Goal: Task Accomplishment & Management: Manage account settings

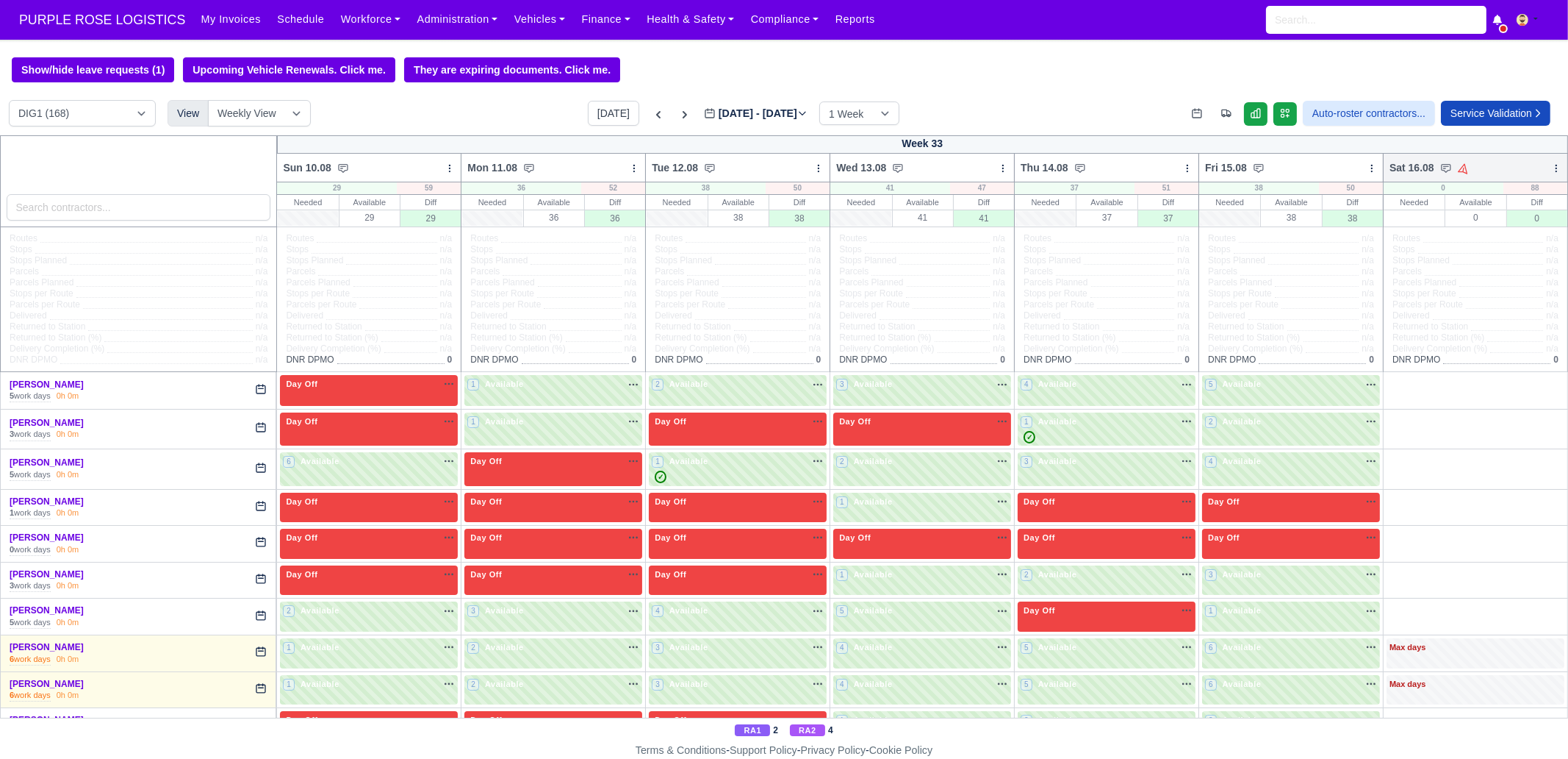
click at [1555, 167] on icon at bounding box center [1555, 168] width 1 height 7
click at [1480, 229] on link "Bulk Status Change" at bounding box center [1478, 220] width 164 height 26
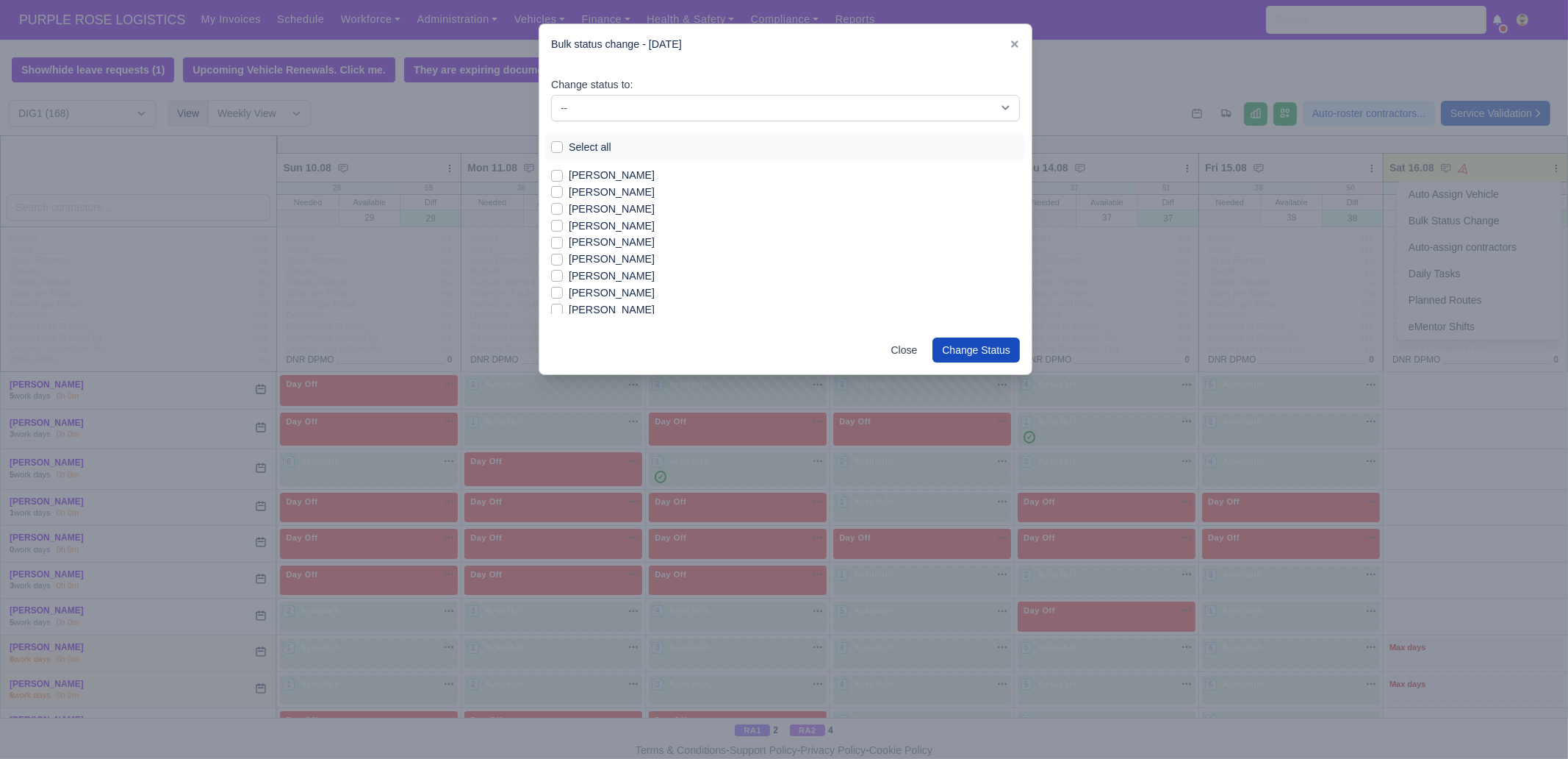
click at [592, 149] on label "Select all" at bounding box center [590, 147] width 43 height 17
click at [563, 149] on input "Select all" at bounding box center [556, 145] width 12 height 12
checkbox input "true"
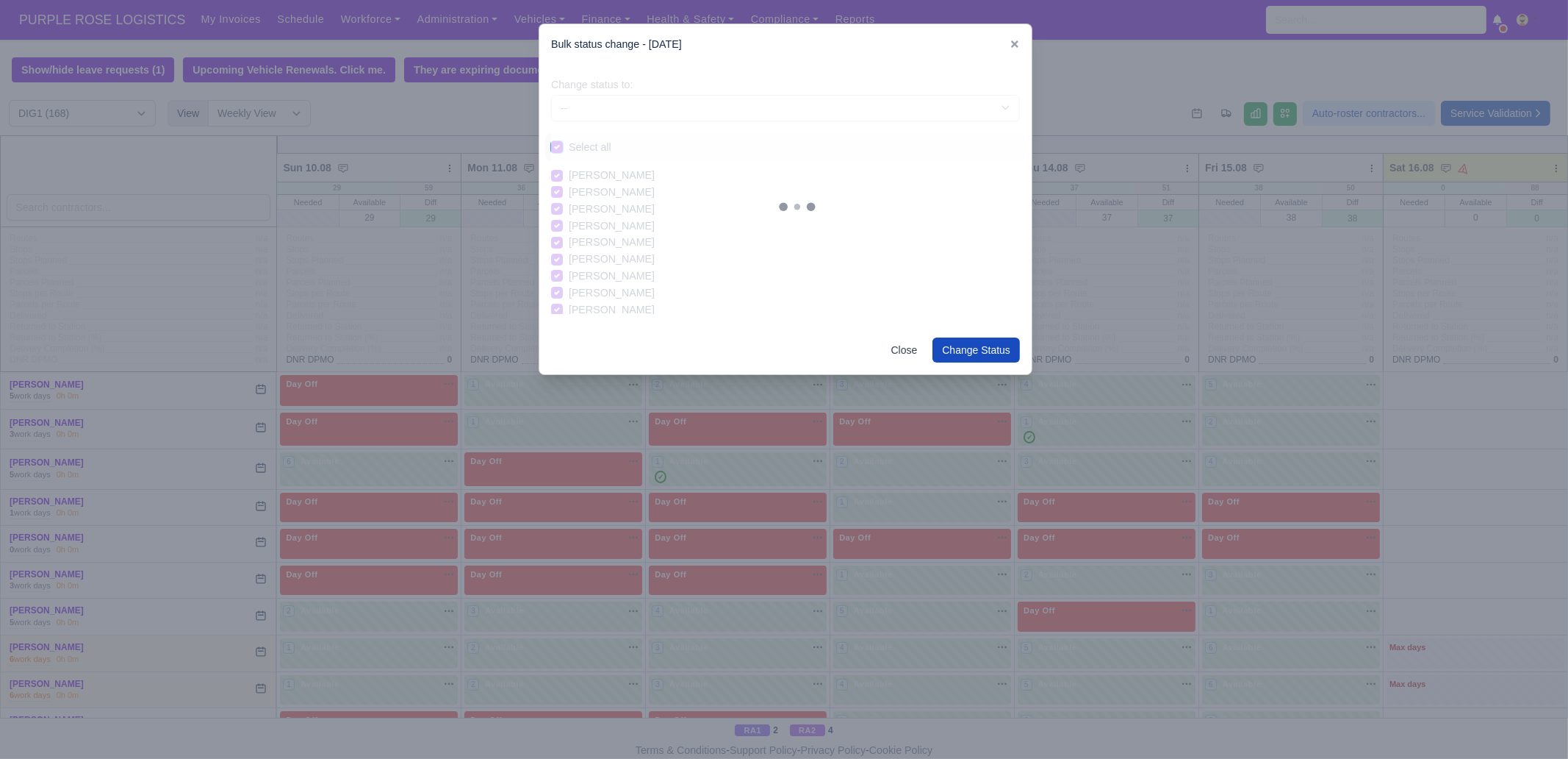
checkbox input "true"
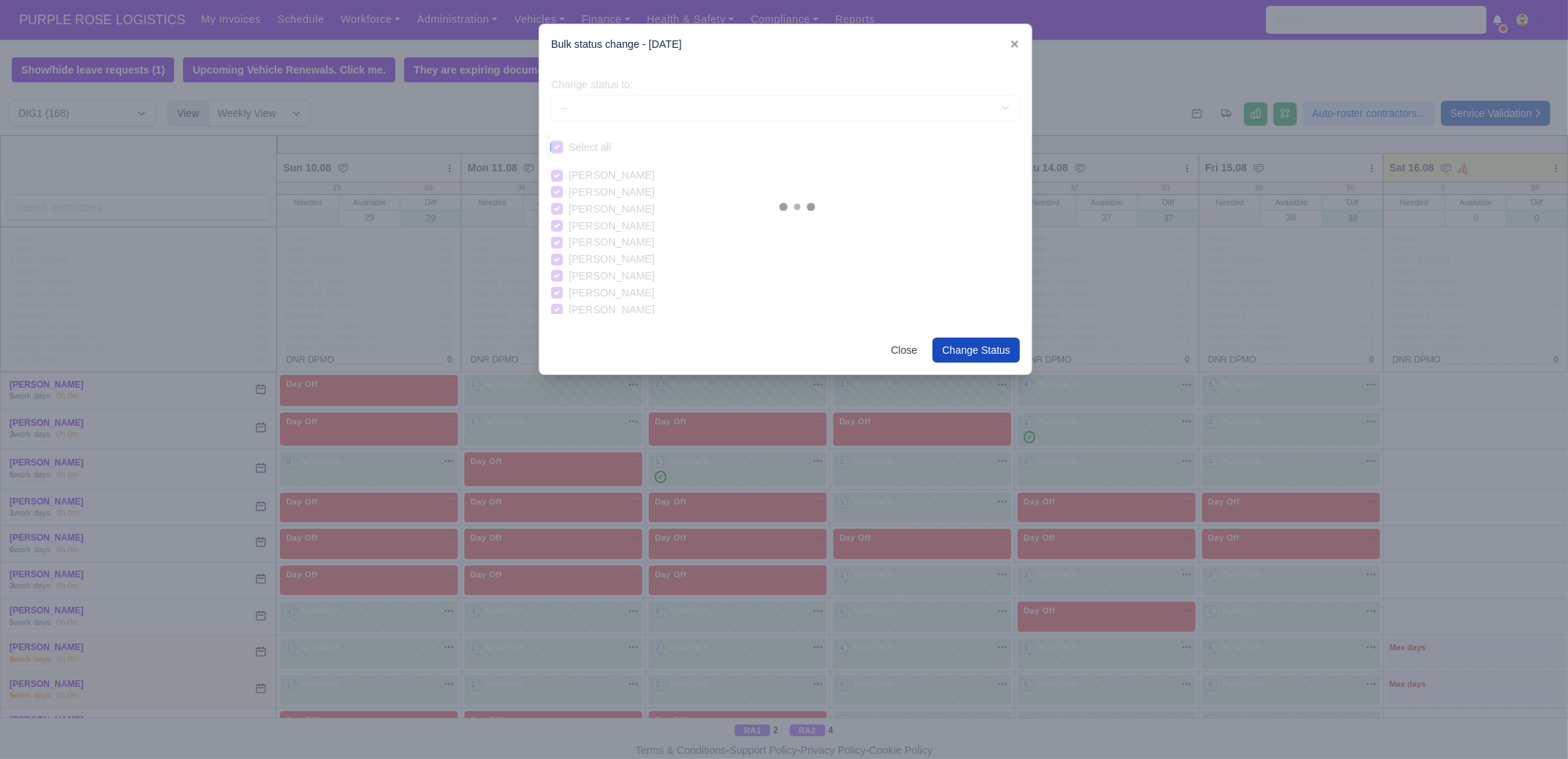
checkbox input "true"
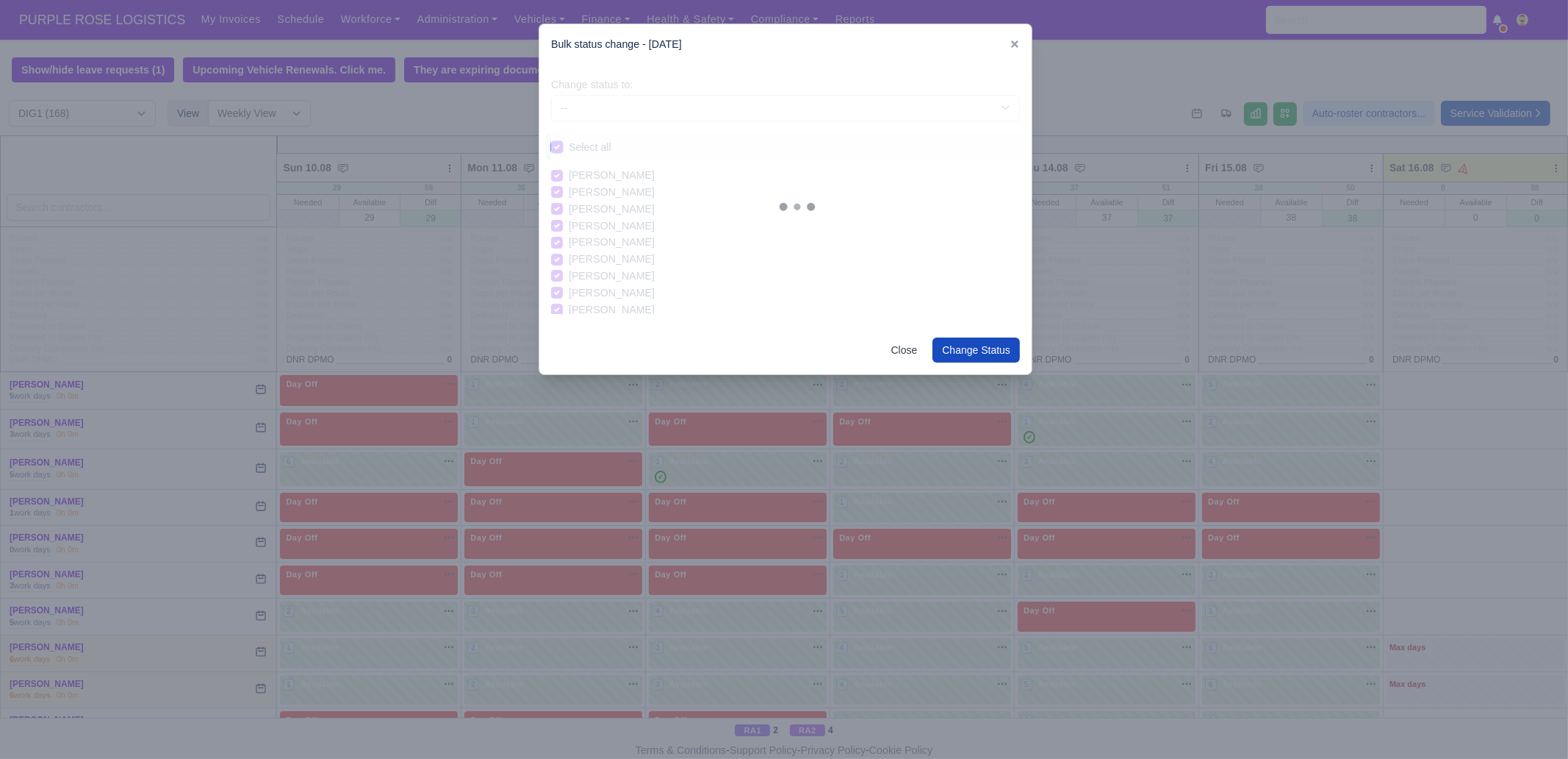
checkbox input "true"
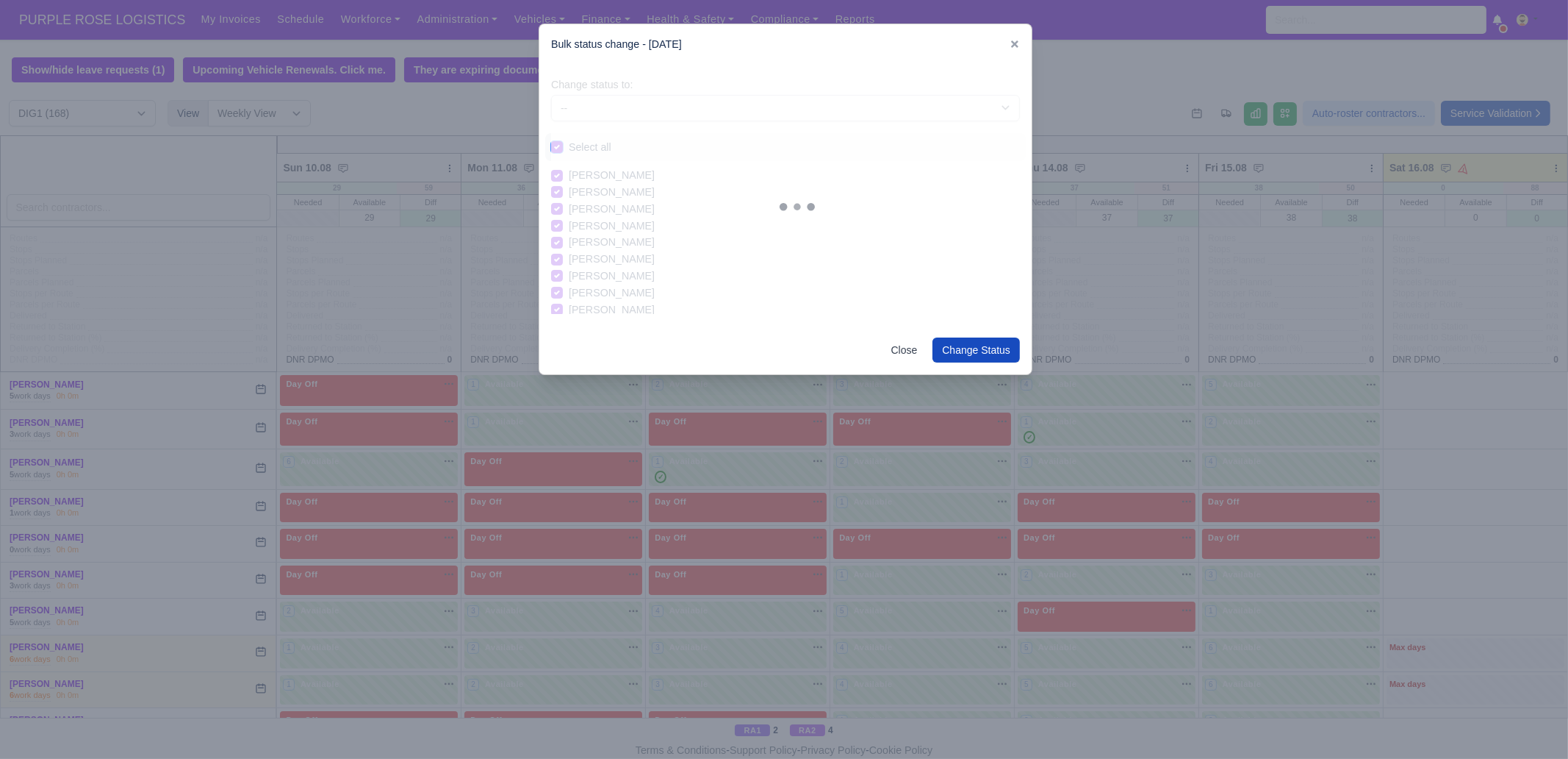
checkbox input "true"
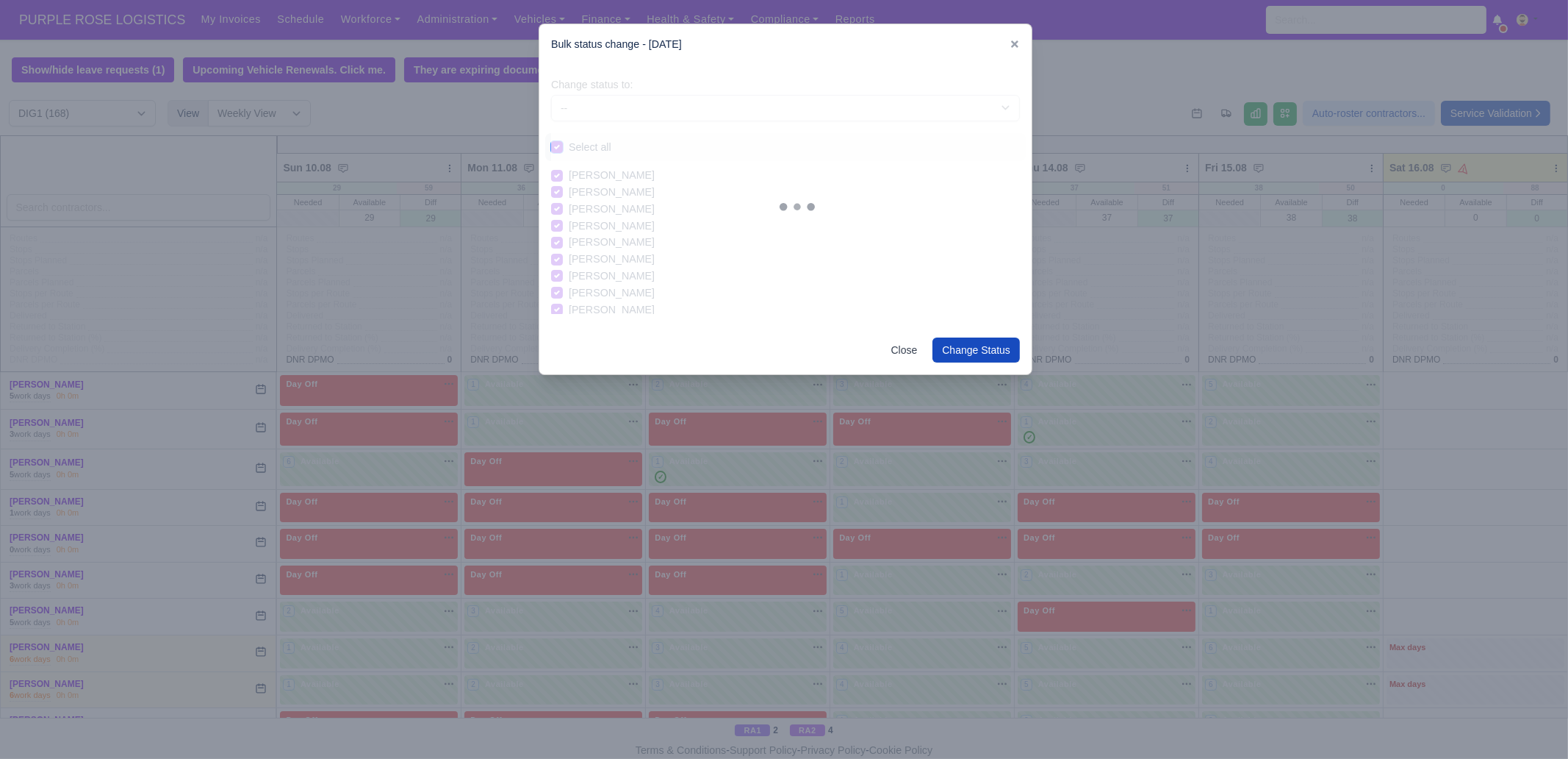
checkbox input "true"
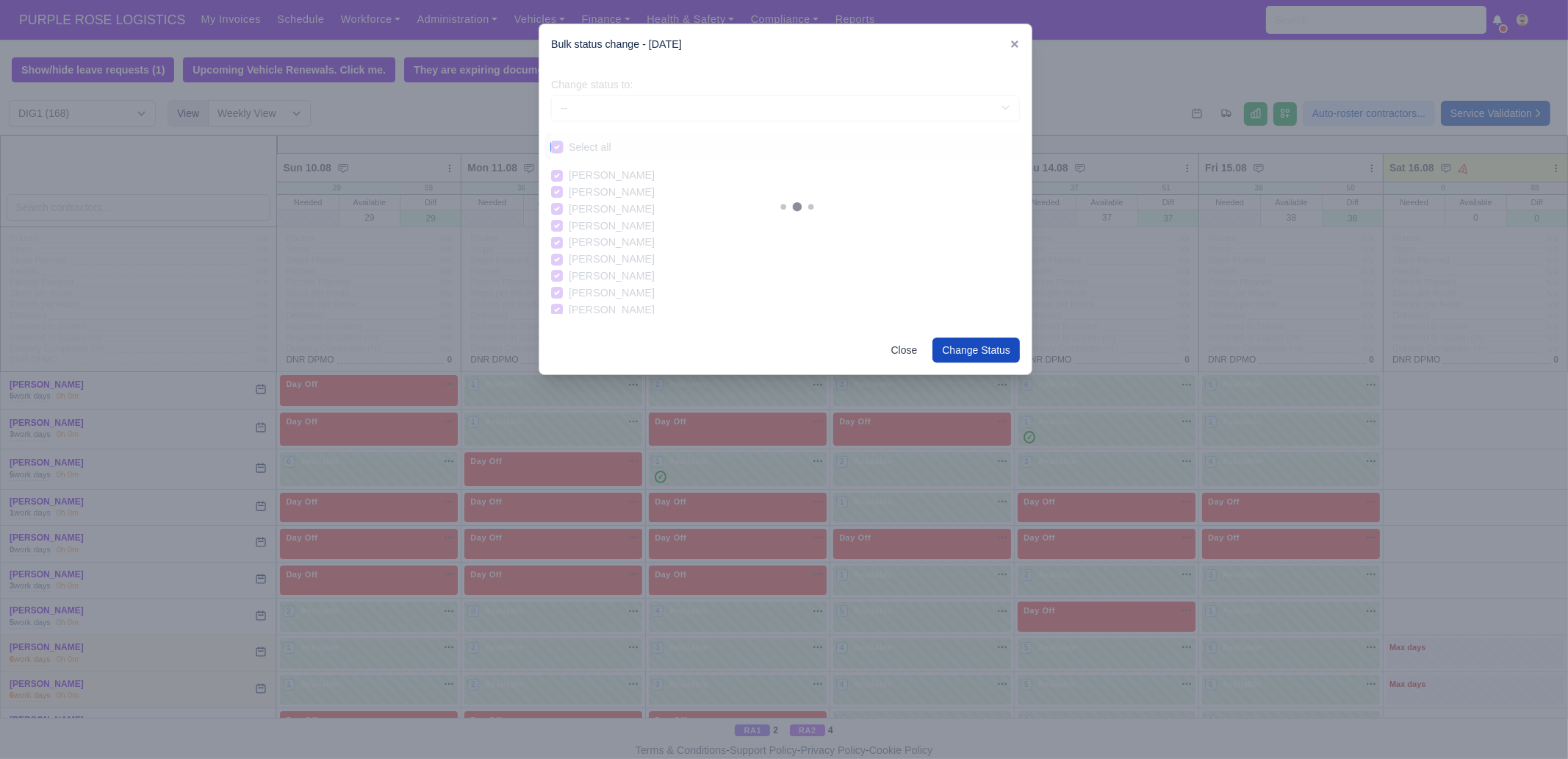
checkbox input "true"
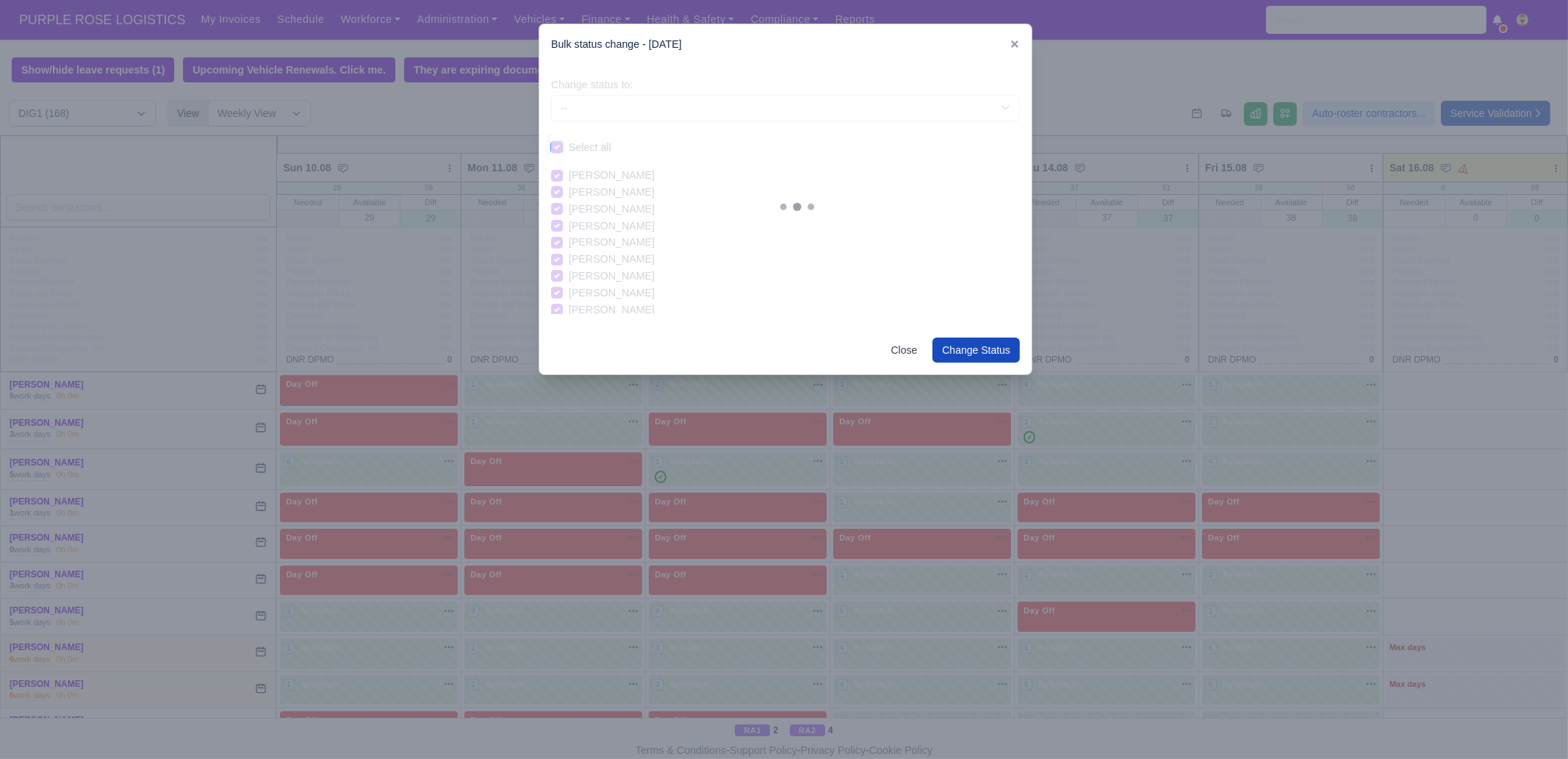
checkbox input "true"
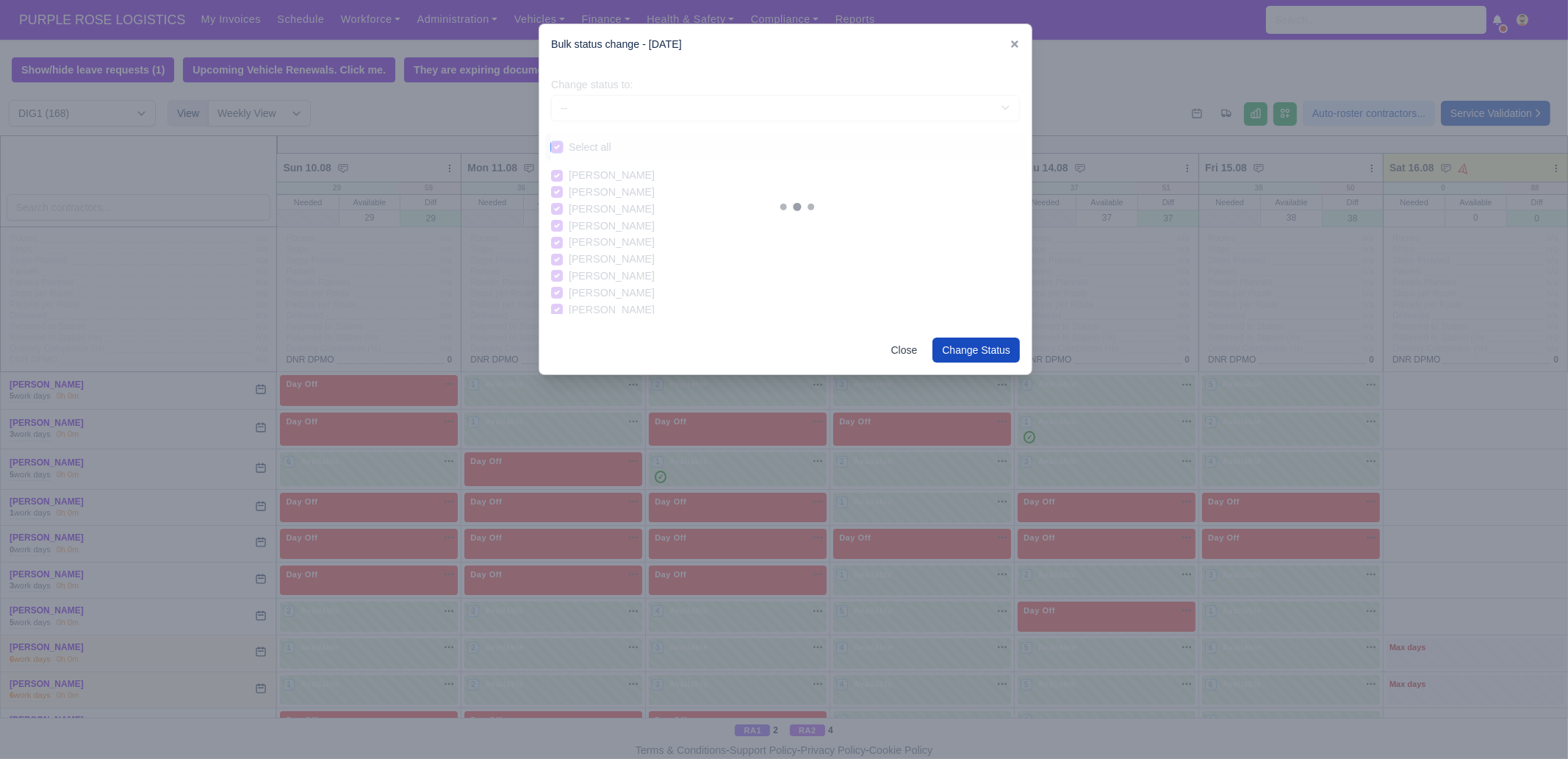
checkbox input "true"
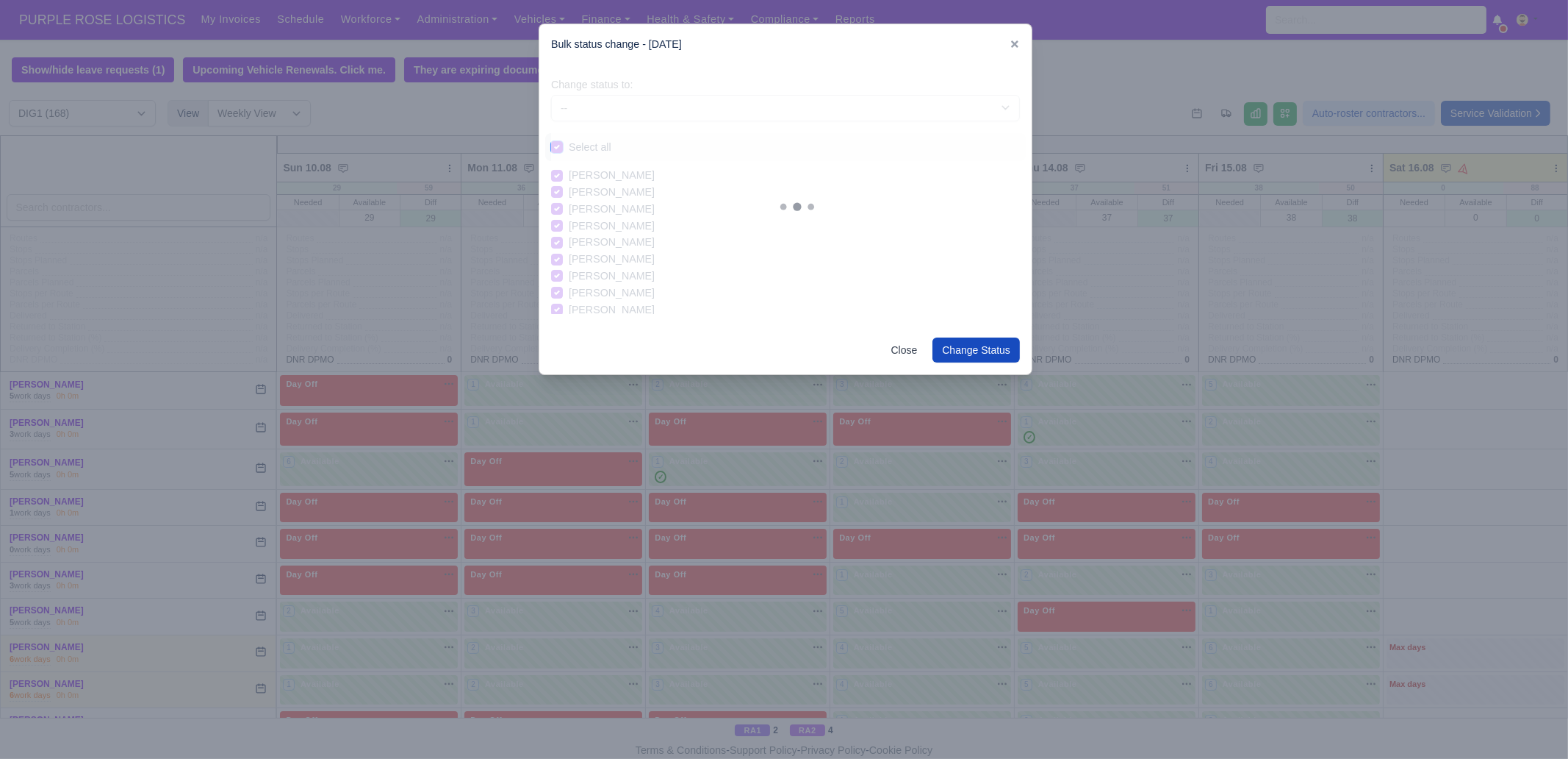
checkbox input "true"
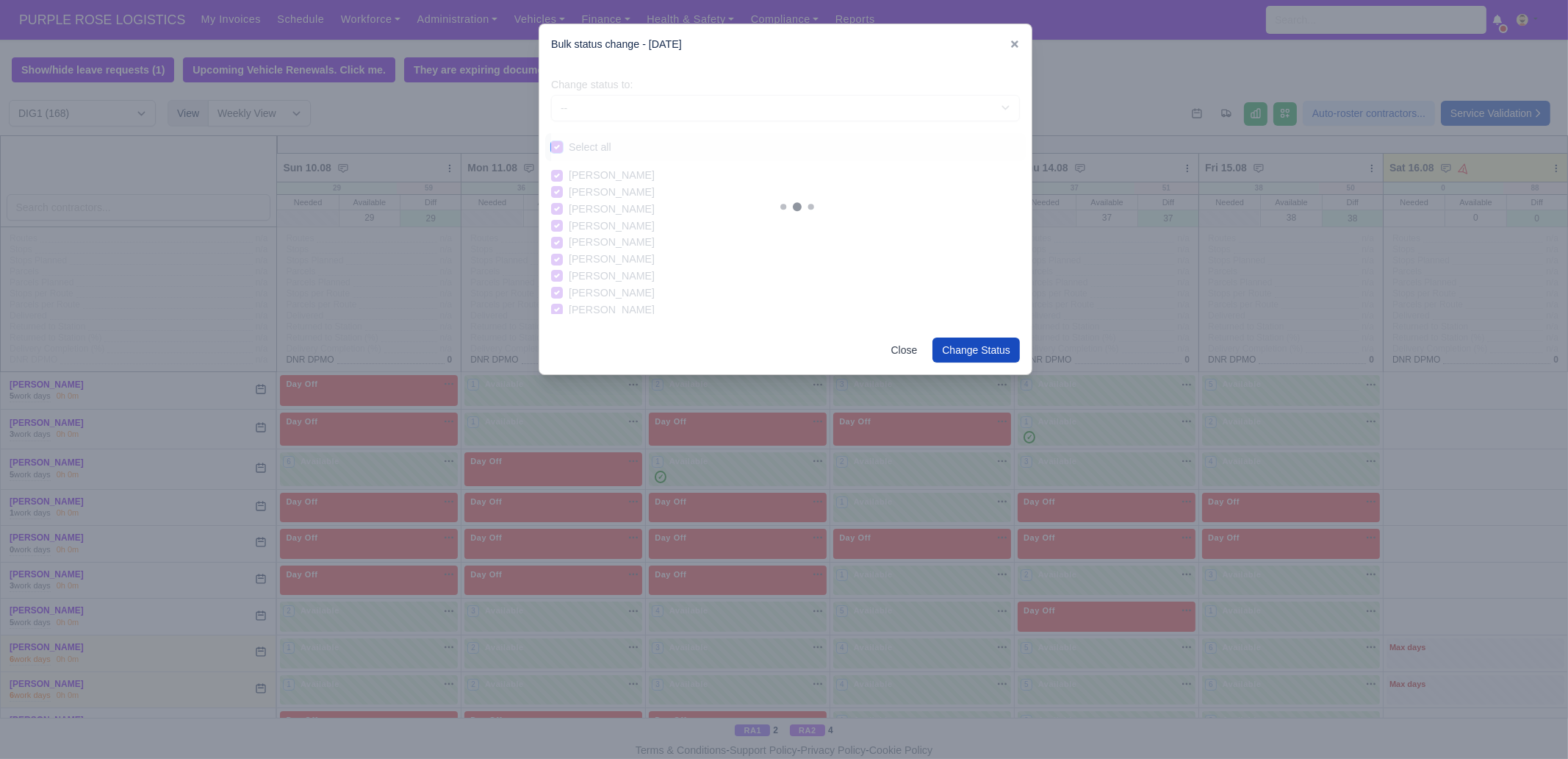
checkbox input "true"
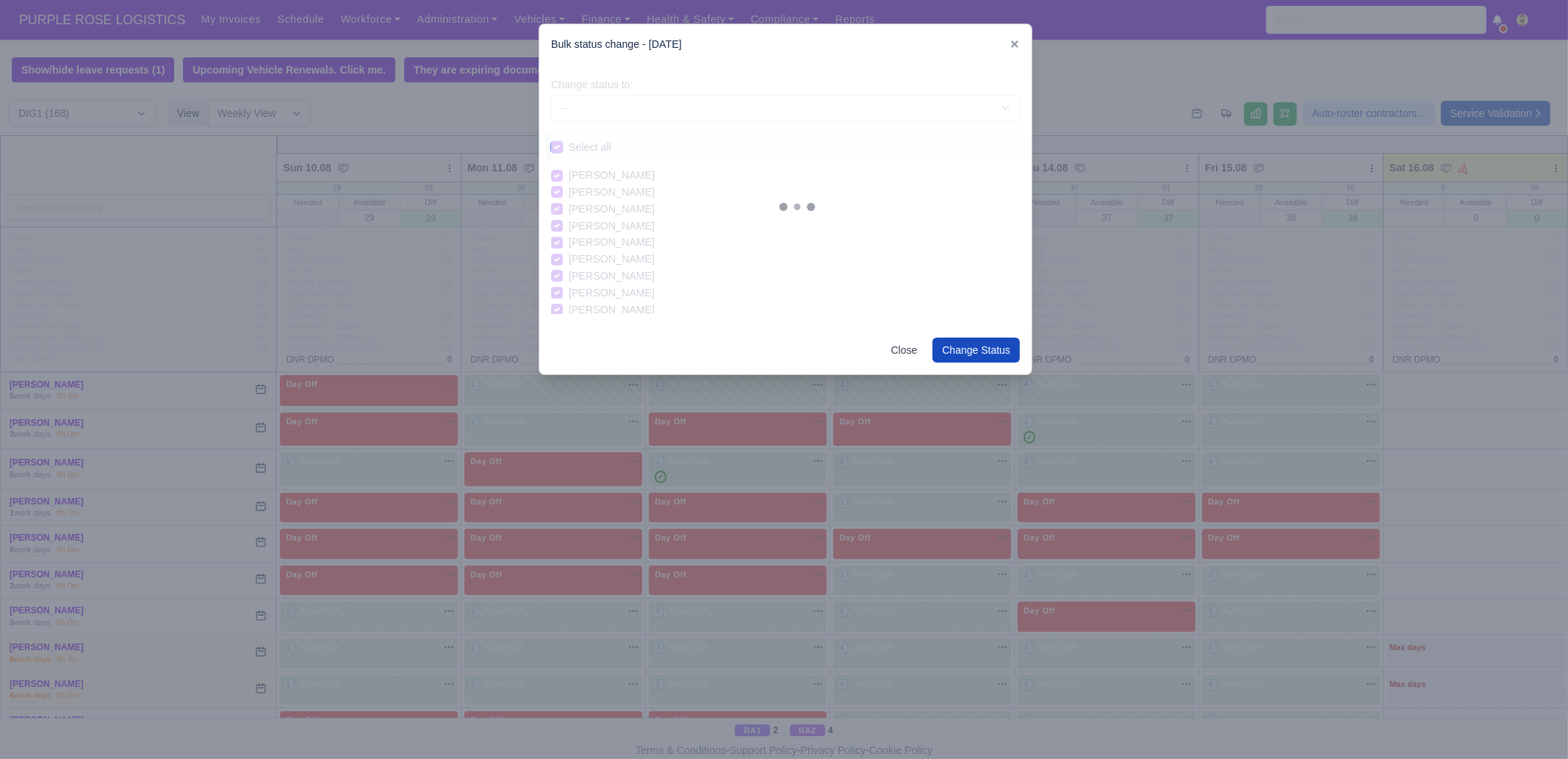
checkbox input "true"
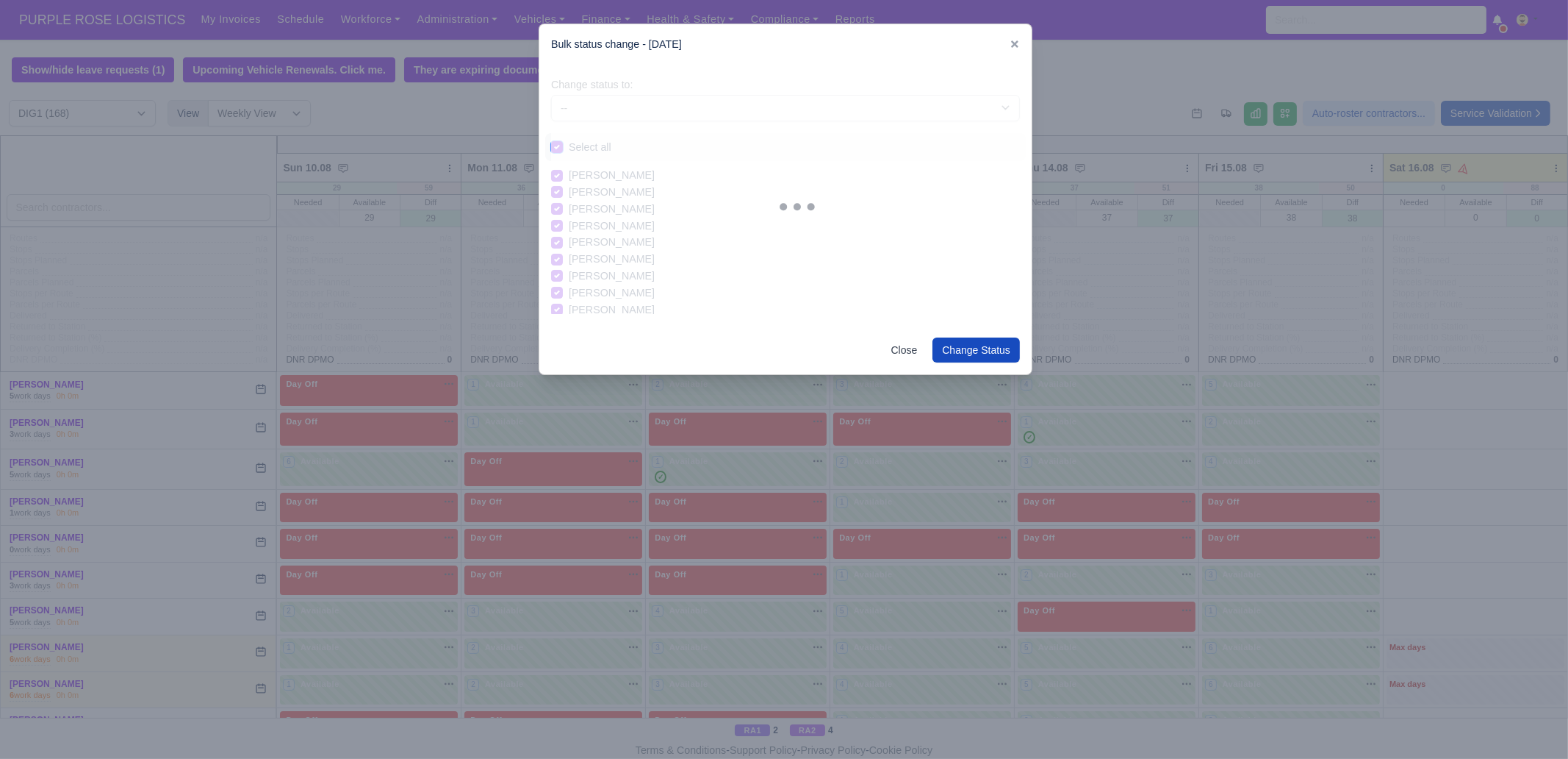
checkbox input "true"
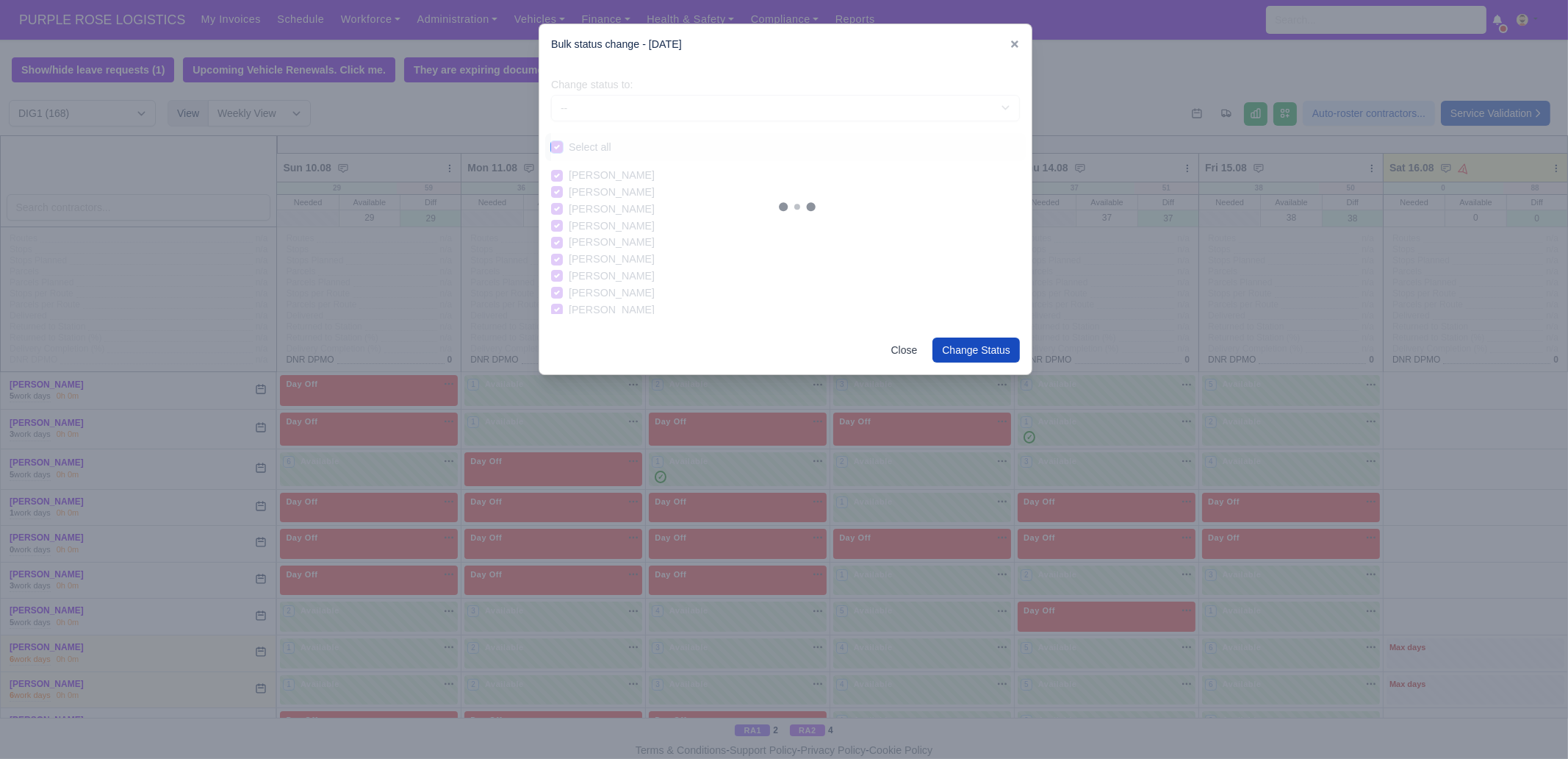
checkbox input "true"
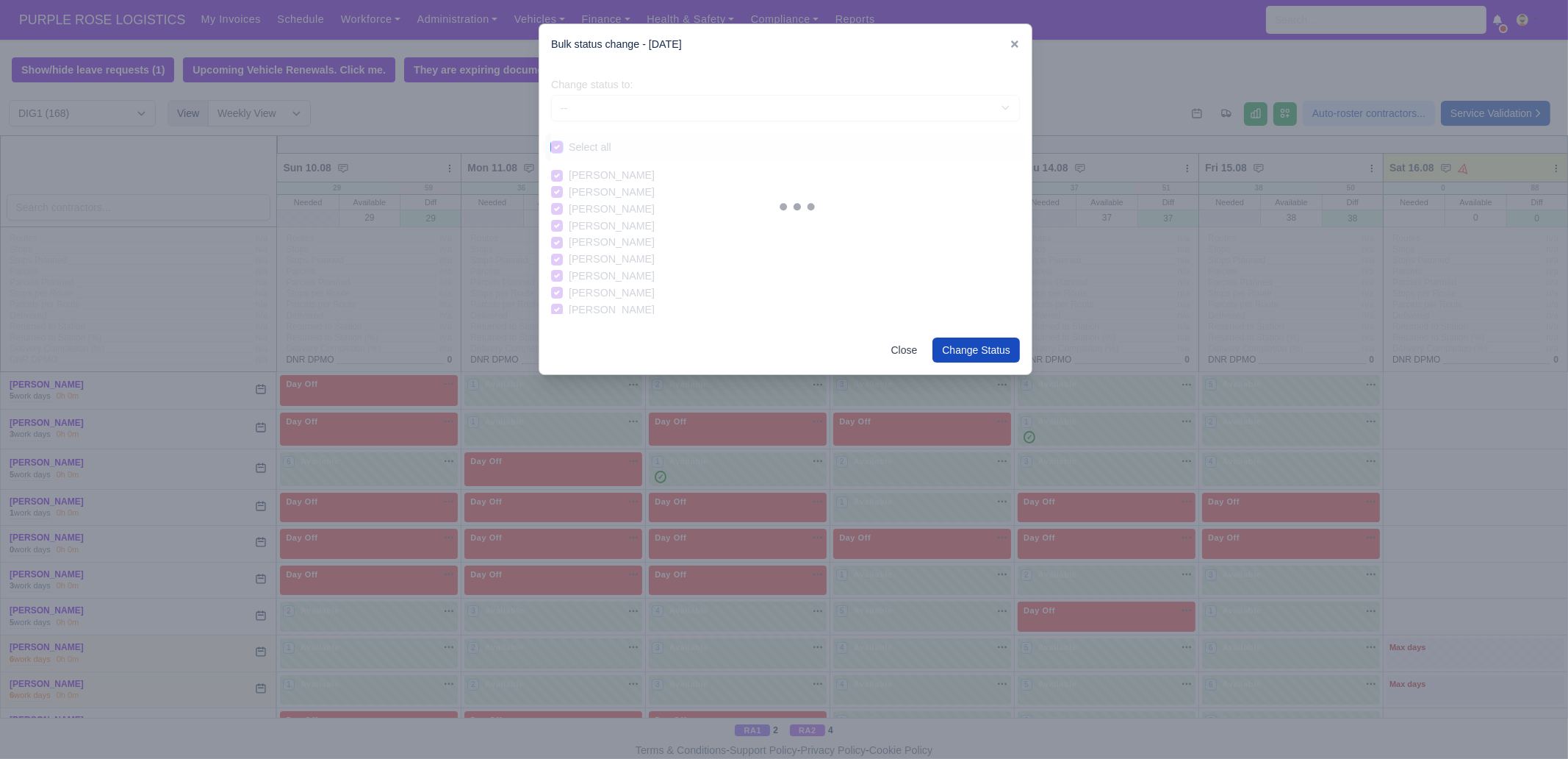
checkbox input "true"
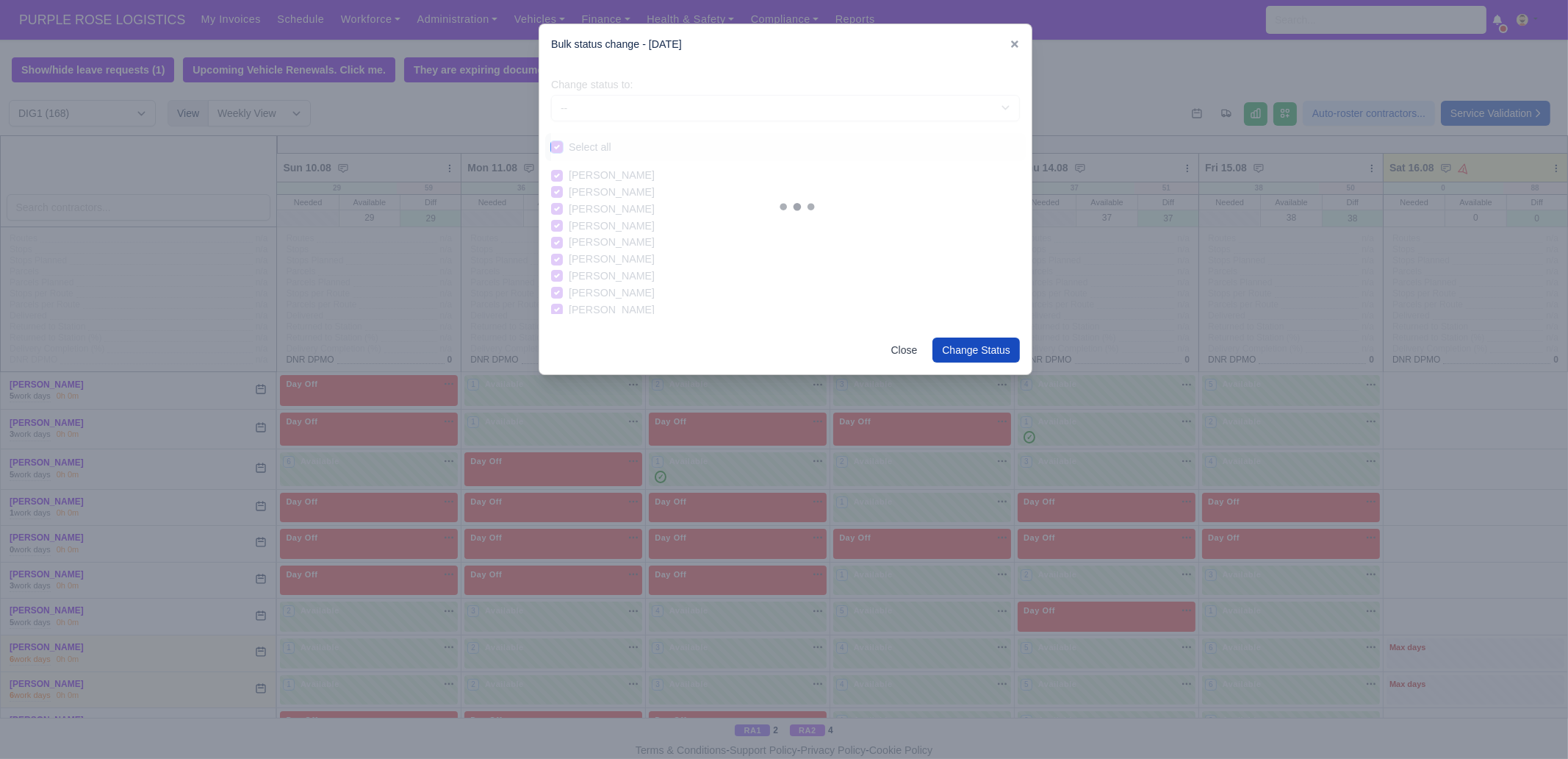
checkbox input "true"
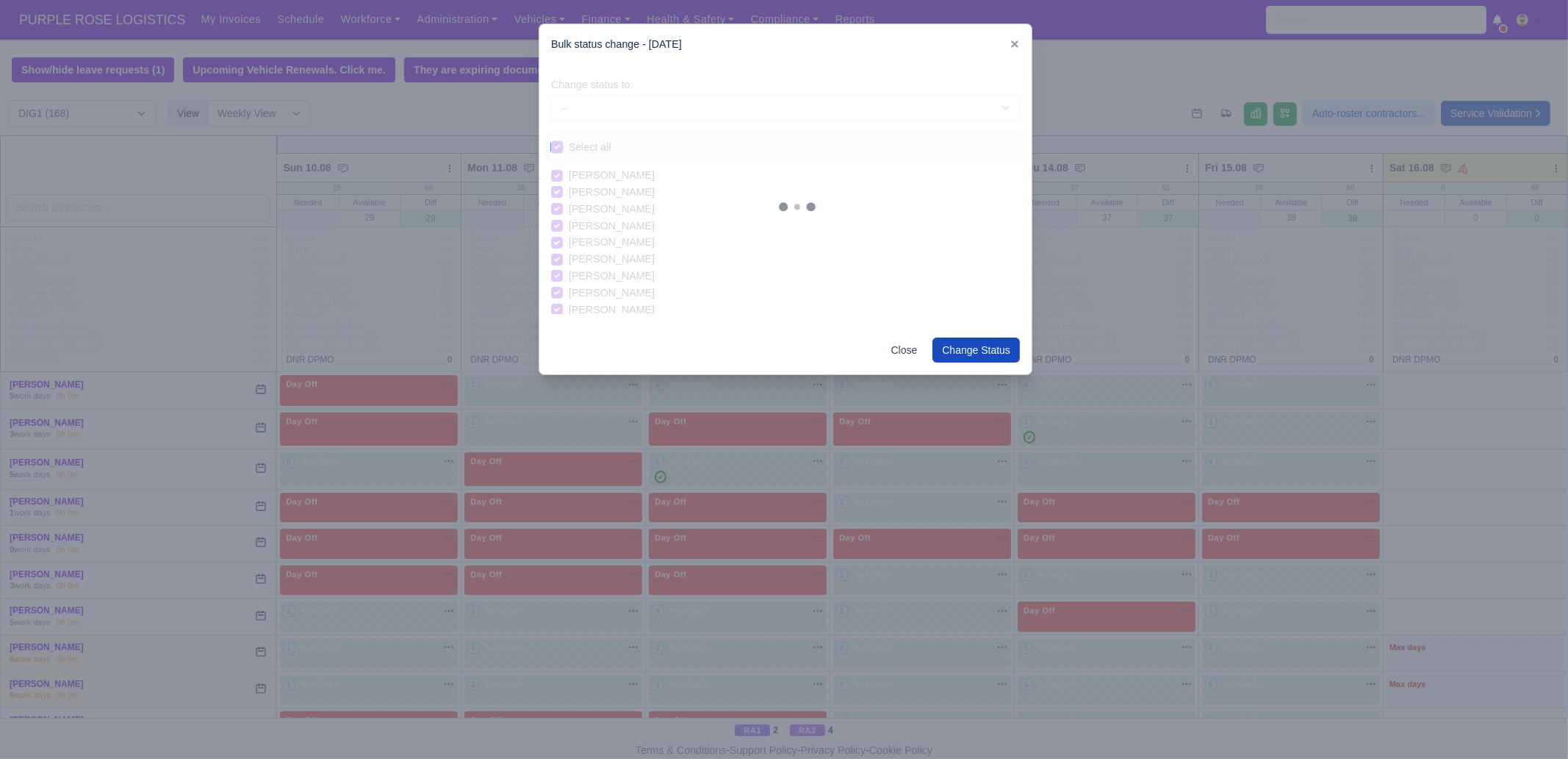
checkbox input "true"
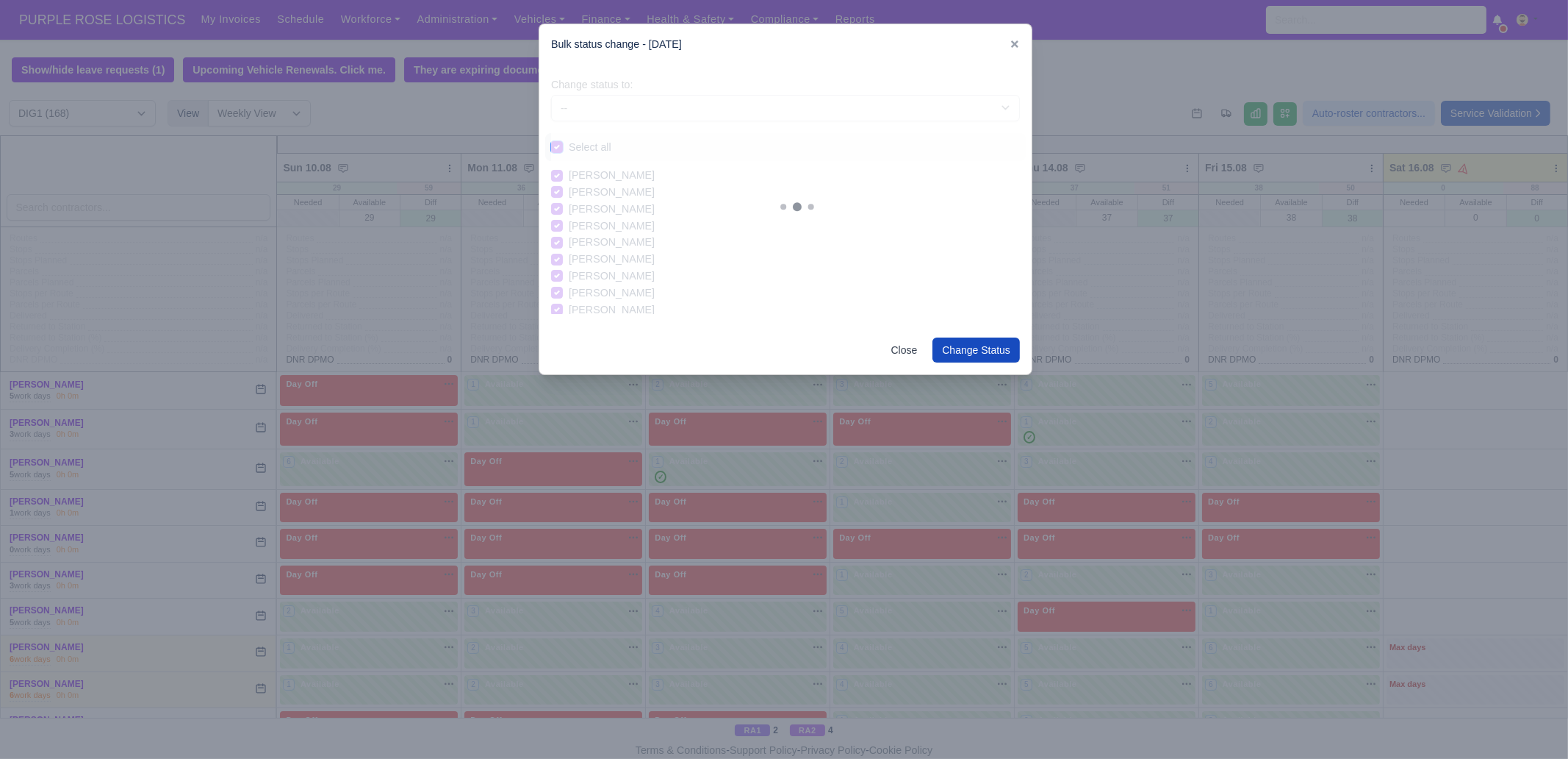
checkbox input "true"
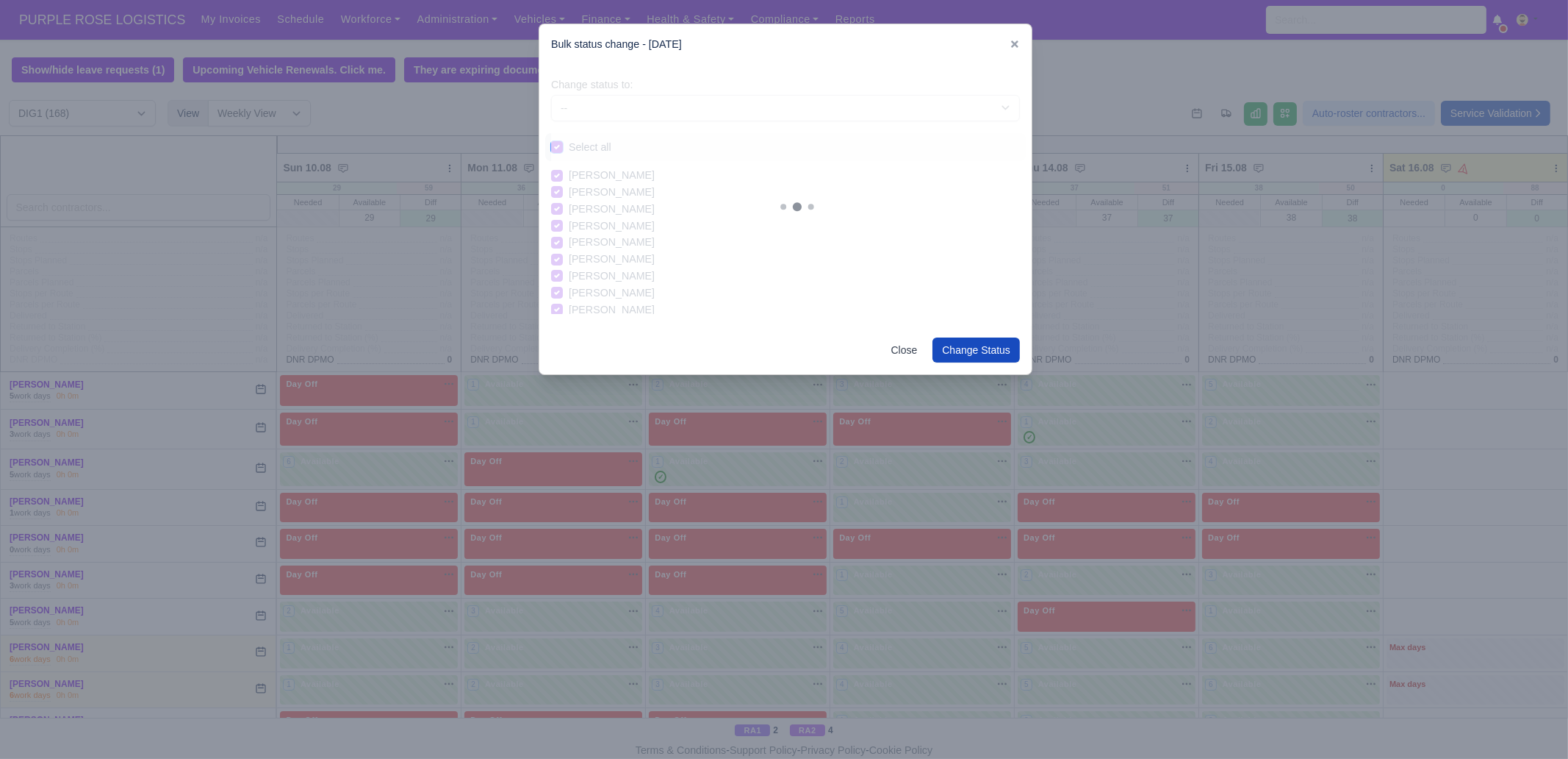
checkbox input "true"
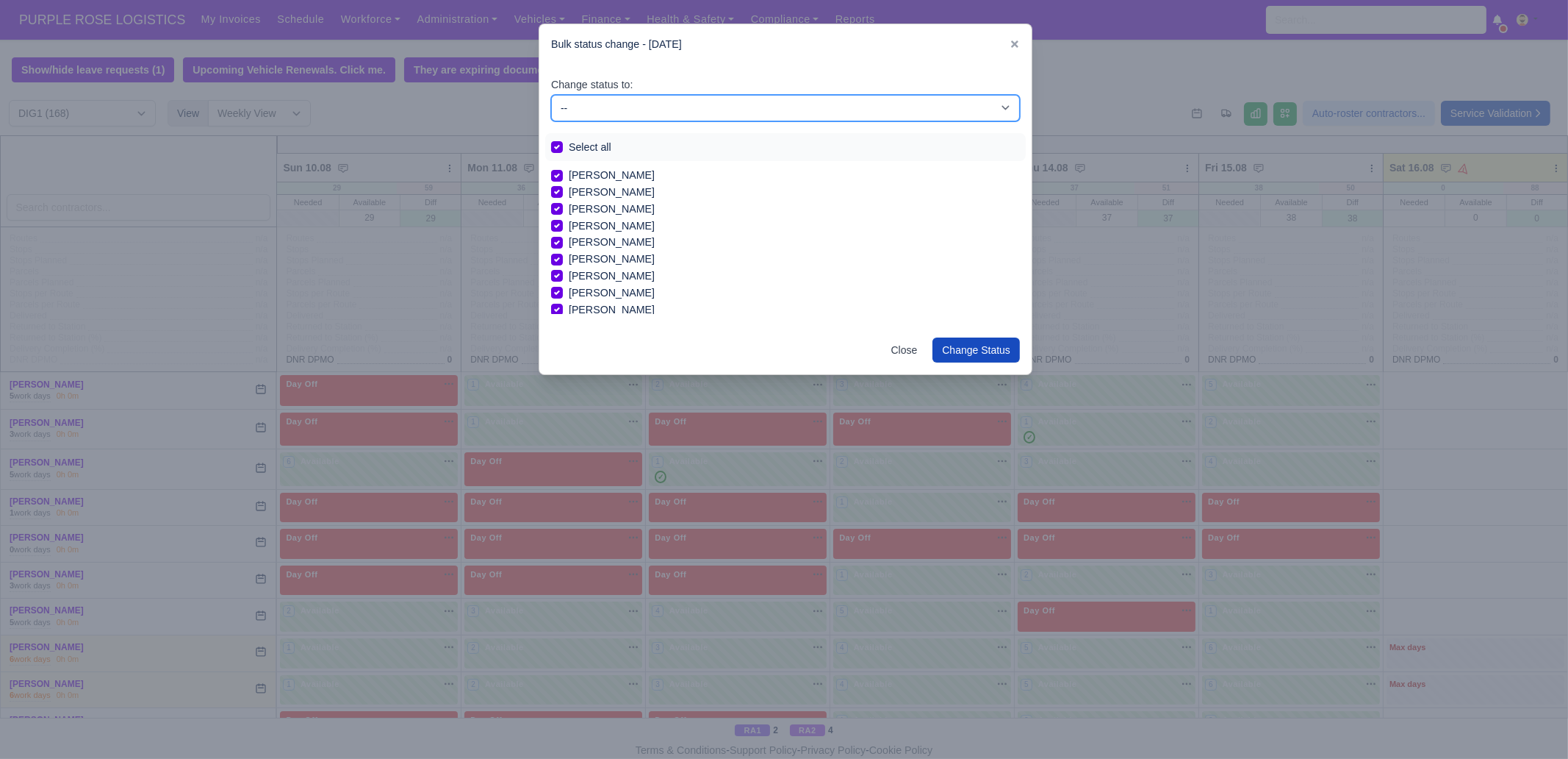
click at [642, 119] on select "-- Unasigned Available Day Off Stand By Other Depot" at bounding box center [785, 108] width 468 height 26
select select "Day Off"
click at [551, 95] on select "-- Unasigned Available Day Off Stand By Other Depot" at bounding box center [785, 108] width 468 height 26
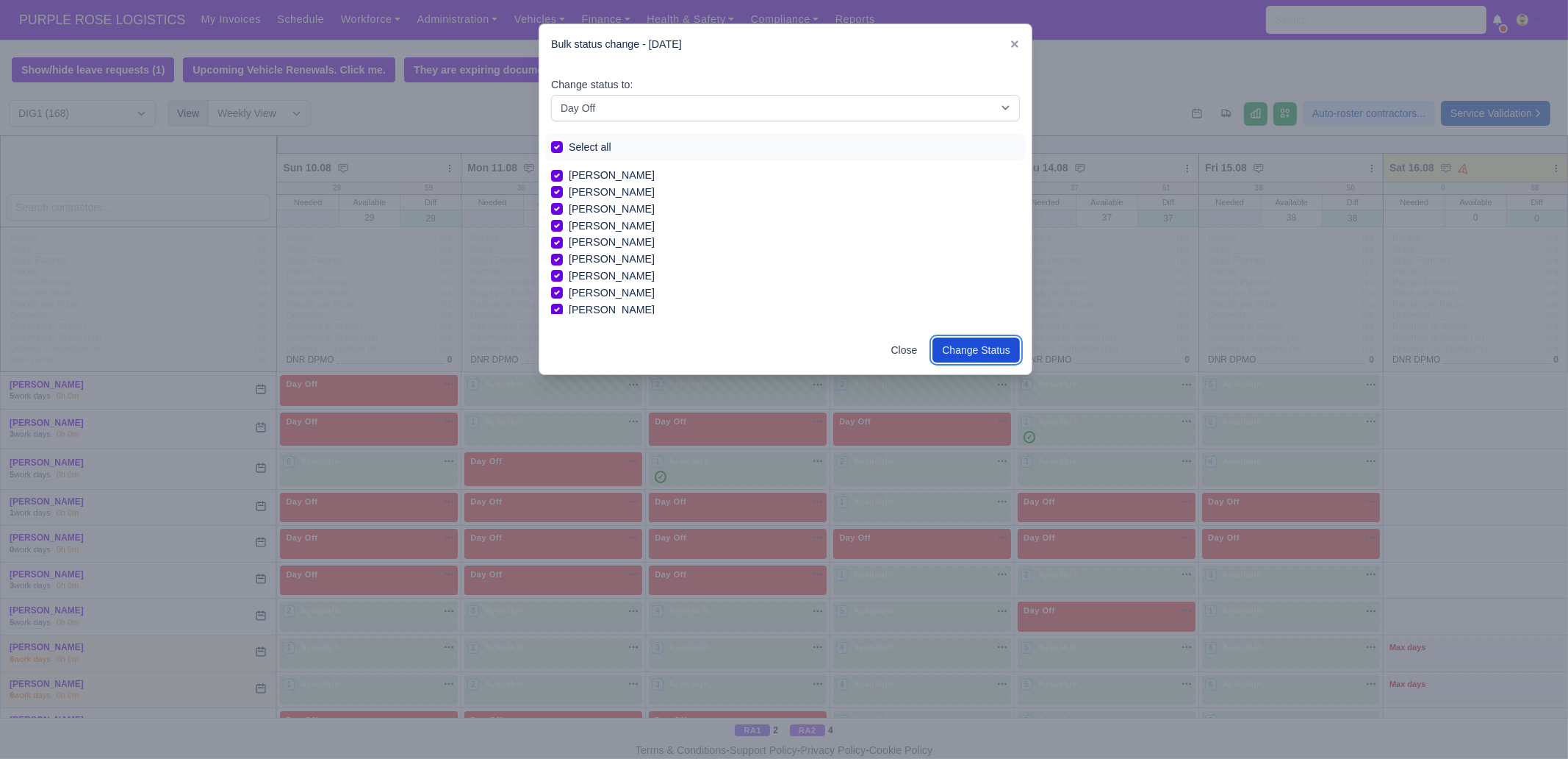
click at [990, 347] on button "Change Status" at bounding box center [975, 349] width 87 height 25
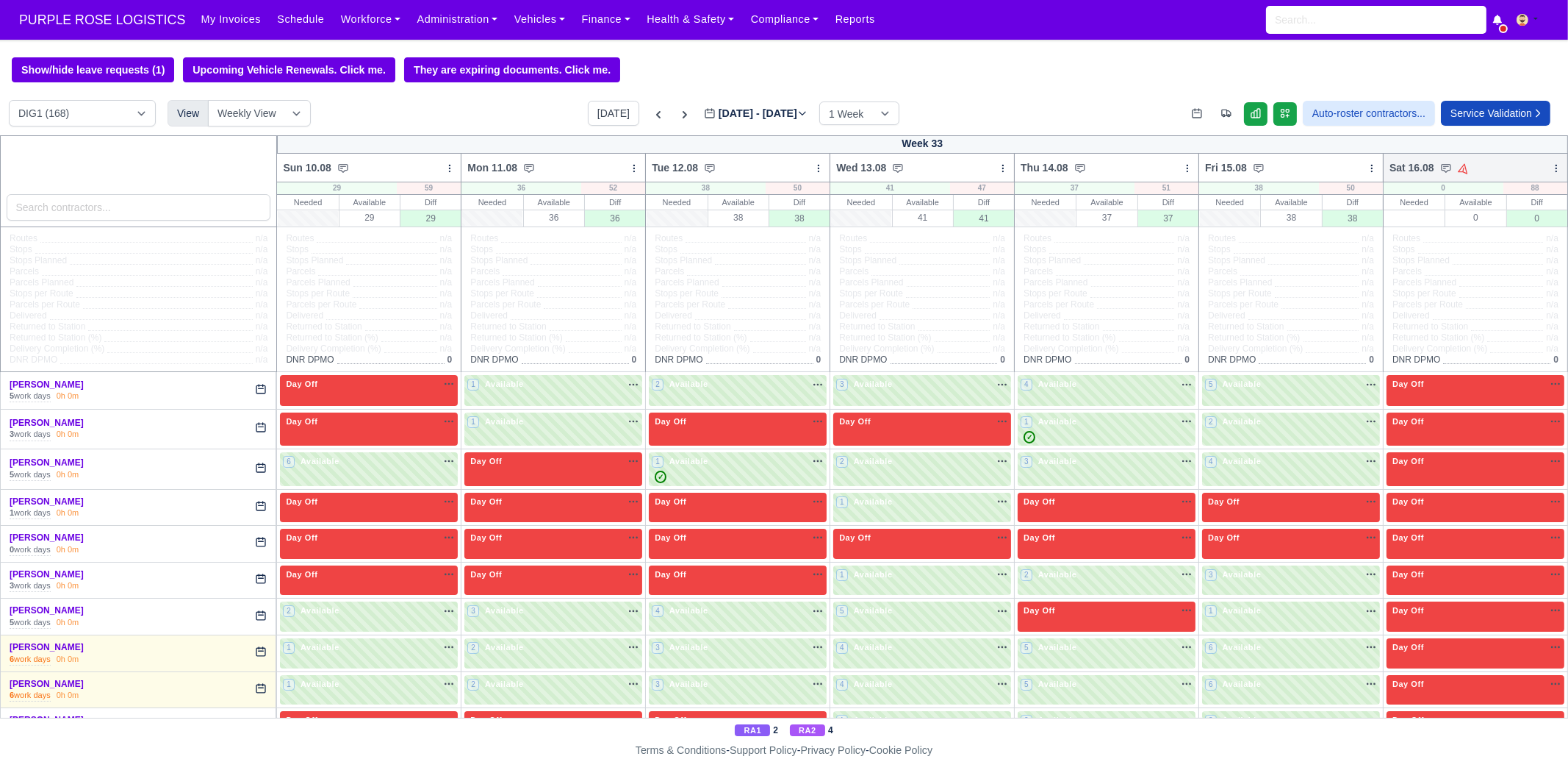
click at [1551, 172] on icon at bounding box center [1556, 168] width 11 height 11
click at [1468, 222] on link "Bulk Status Change" at bounding box center [1478, 220] width 164 height 26
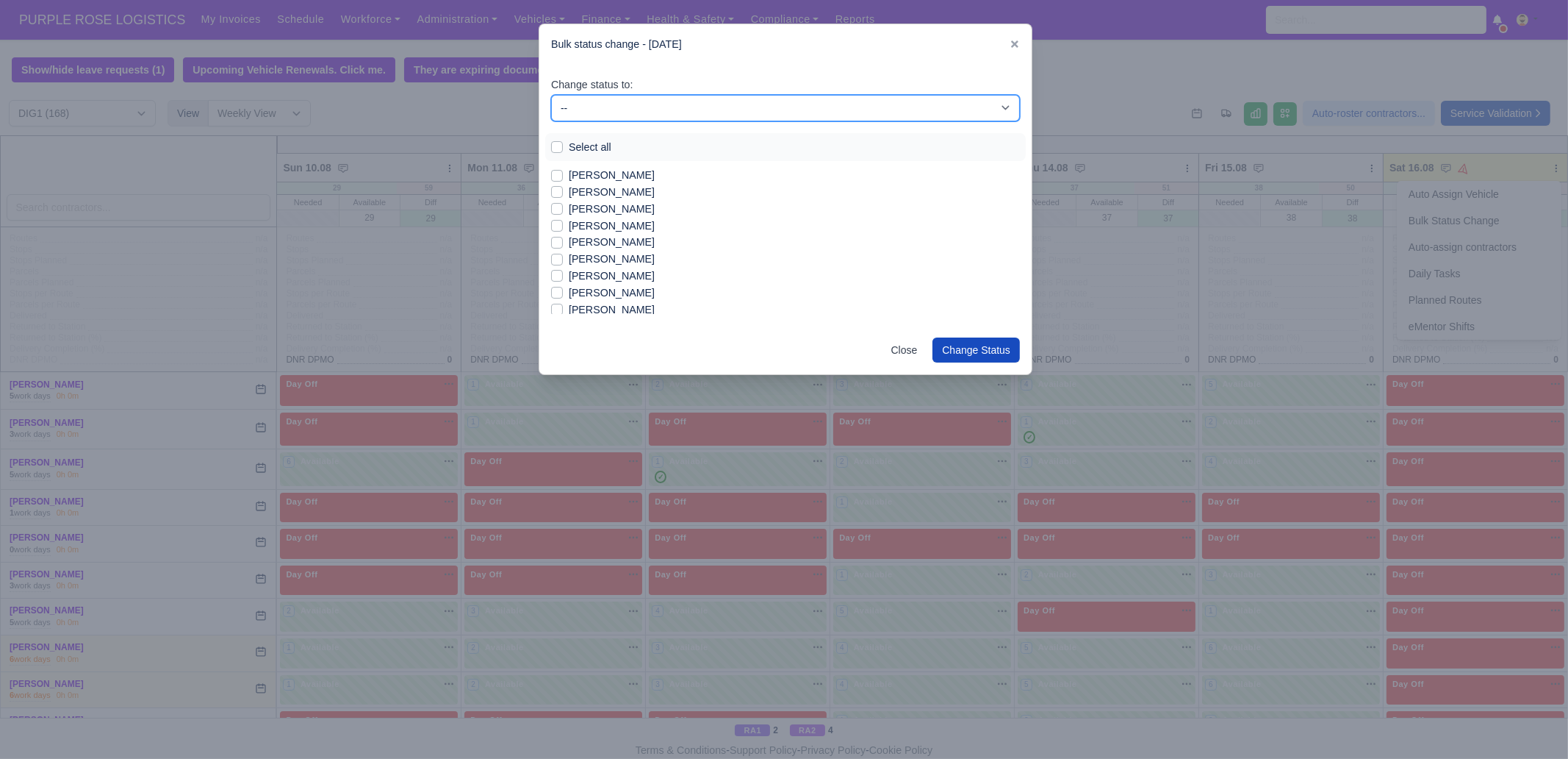
click at [606, 102] on select "-- Unasigned Available Day Off Stand By Other Depot" at bounding box center [785, 108] width 468 height 26
select select "Available"
click at [551, 95] on select "-- Unasigned Available Day Off Stand By Other Depot" at bounding box center [785, 108] width 468 height 26
click at [630, 191] on label "[PERSON_NAME]" at bounding box center [611, 192] width 86 height 17
click at [563, 191] on input "[PERSON_NAME]" at bounding box center [556, 189] width 12 height 12
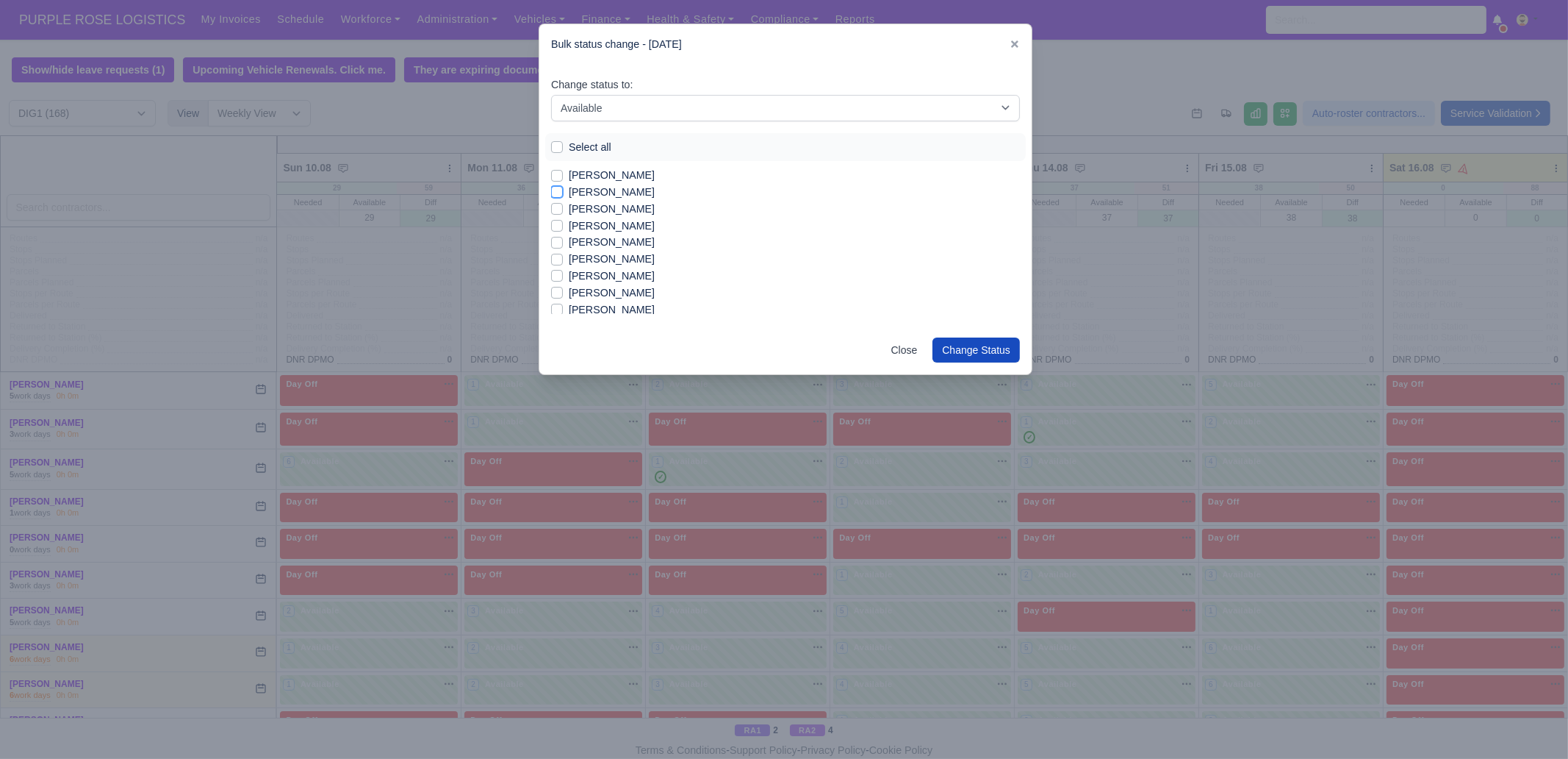
checkbox input "true"
click at [609, 215] on label "[PERSON_NAME]" at bounding box center [611, 209] width 86 height 17
click at [563, 212] on input "[PERSON_NAME]" at bounding box center [556, 206] width 12 height 12
checkbox input "true"
click at [608, 259] on label "[PERSON_NAME]" at bounding box center [611, 259] width 86 height 17
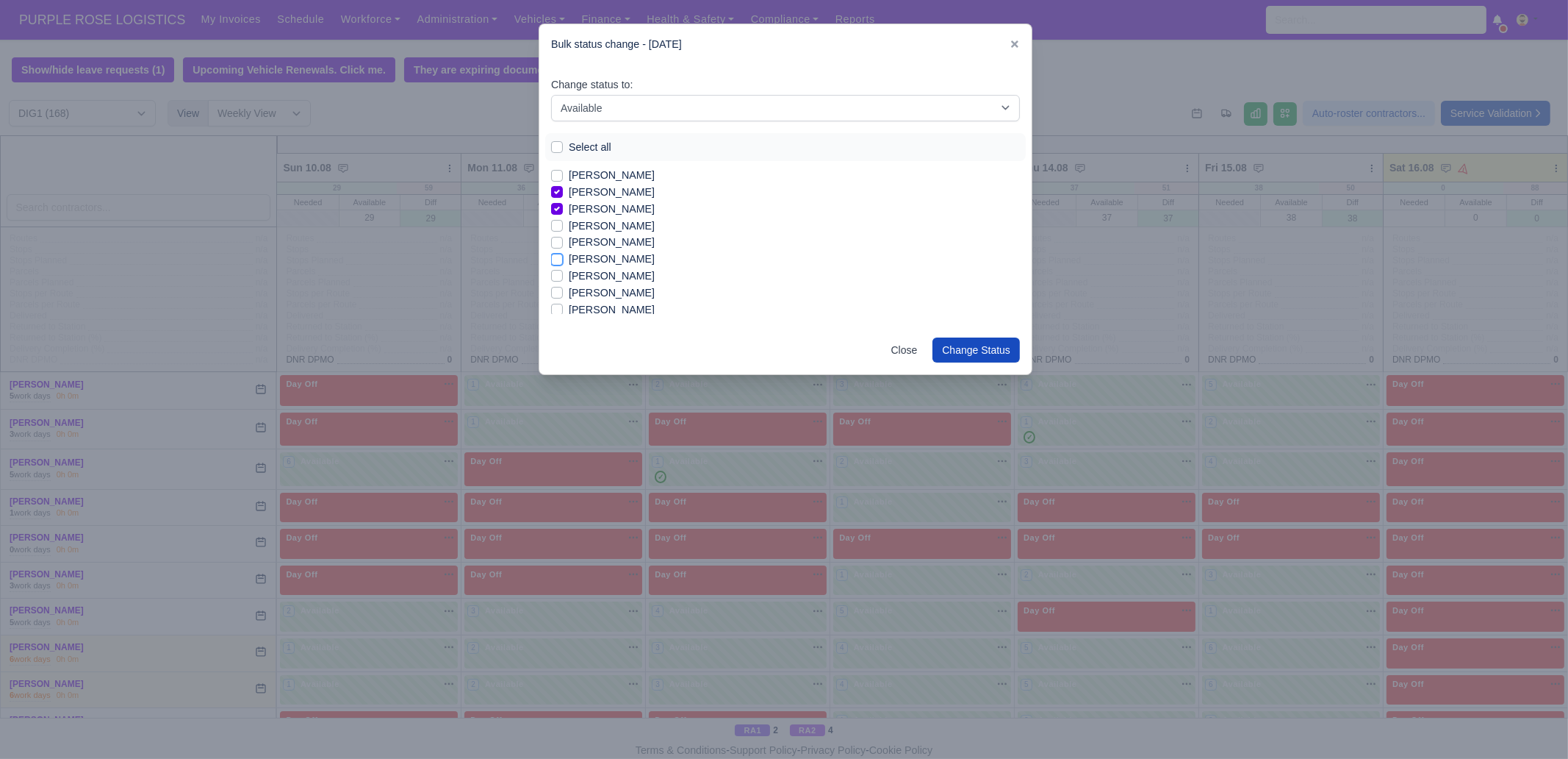
click at [563, 259] on input "[PERSON_NAME]" at bounding box center [556, 257] width 12 height 12
checkbox input "true"
click at [605, 274] on label "[PERSON_NAME]" at bounding box center [611, 275] width 86 height 17
click at [563, 274] on input "[PERSON_NAME]" at bounding box center [556, 273] width 12 height 12
checkbox input "true"
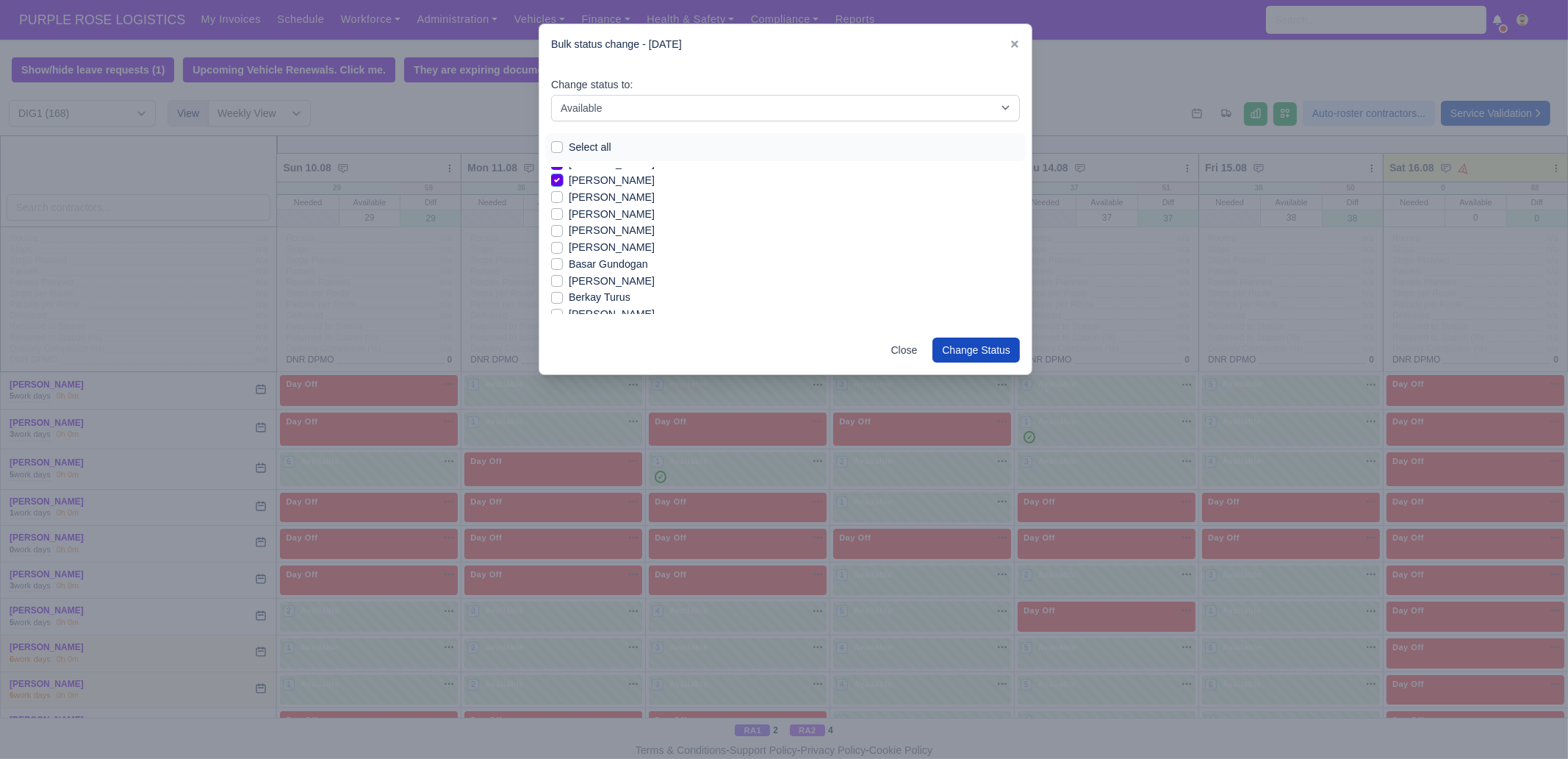
scroll to position [91, 0]
click at [1015, 38] on link at bounding box center [1014, 44] width 11 height 12
